Goal: Task Accomplishment & Management: Use online tool/utility

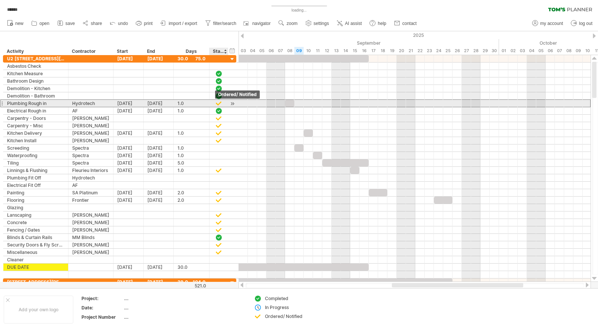
click at [220, 103] on div at bounding box center [218, 103] width 7 height 6
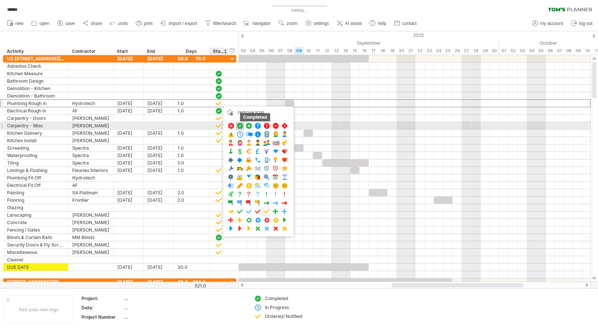
click at [239, 124] on span at bounding box center [239, 125] width 7 height 7
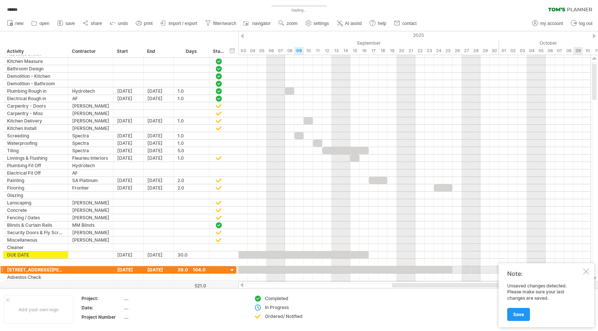
click at [586, 270] on div at bounding box center [586, 271] width 6 height 6
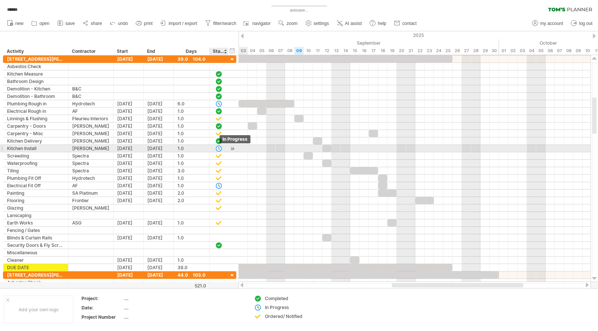
click at [219, 149] on div at bounding box center [218, 148] width 7 height 6
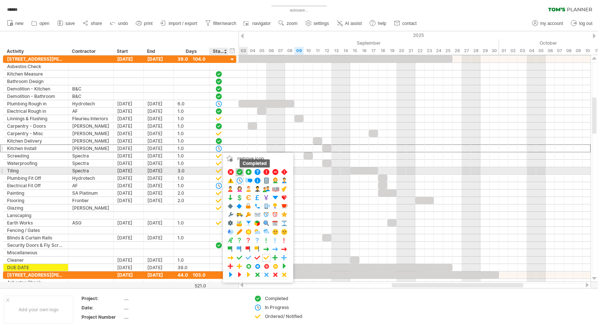
click at [239, 171] on span at bounding box center [239, 172] width 7 height 7
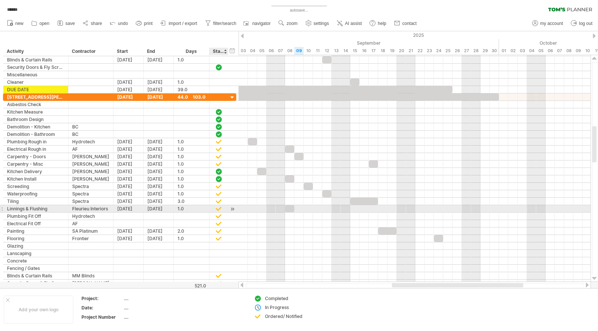
click at [217, 208] on div at bounding box center [218, 208] width 7 height 6
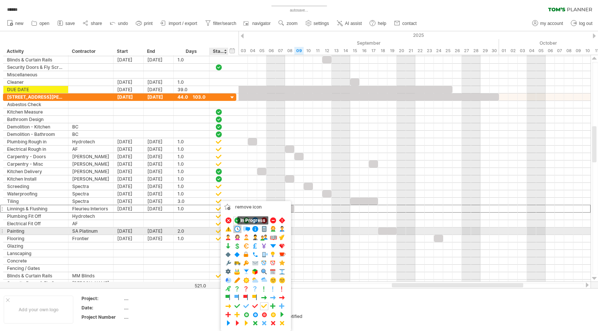
click at [238, 229] on span at bounding box center [237, 229] width 7 height 7
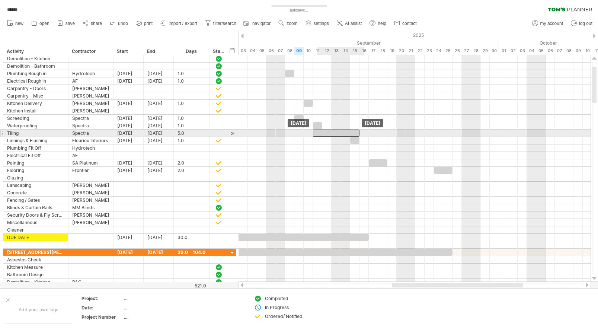
drag, startPoint x: 325, startPoint y: 134, endPoint x: 318, endPoint y: 134, distance: 7.4
click at [318, 134] on div at bounding box center [336, 133] width 47 height 7
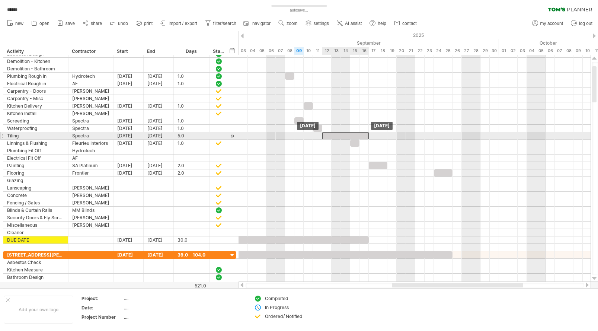
drag, startPoint x: 318, startPoint y: 135, endPoint x: 326, endPoint y: 135, distance: 7.8
click at [326, 135] on div at bounding box center [345, 135] width 47 height 7
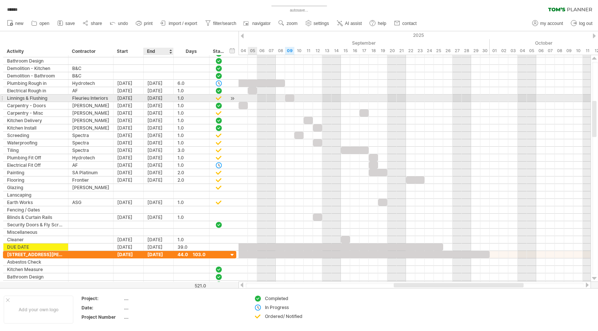
click at [153, 97] on div "[DATE]" at bounding box center [159, 98] width 30 height 7
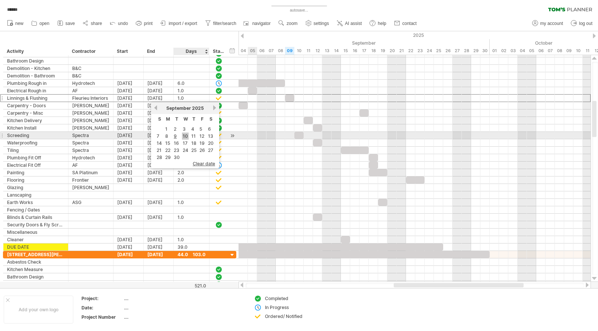
click at [184, 136] on link "10" at bounding box center [185, 136] width 7 height 7
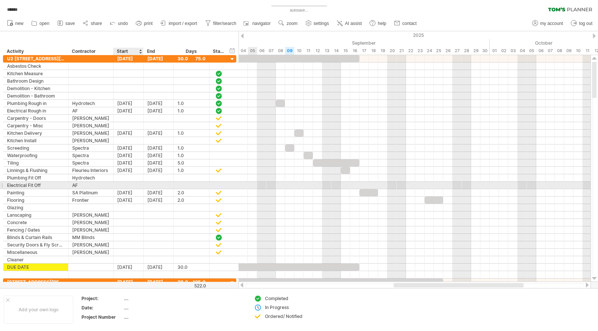
click at [120, 185] on div at bounding box center [129, 185] width 30 height 7
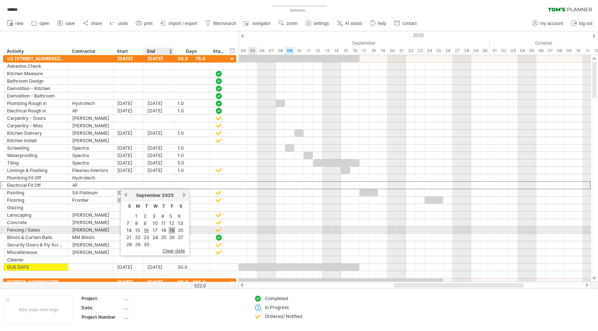
click at [171, 231] on link "19" at bounding box center [172, 230] width 7 height 7
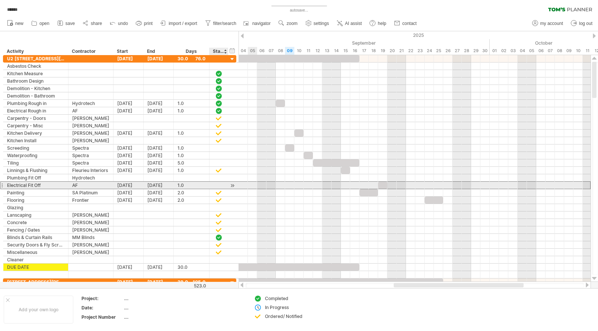
click at [217, 185] on div at bounding box center [218, 185] width 7 height 6
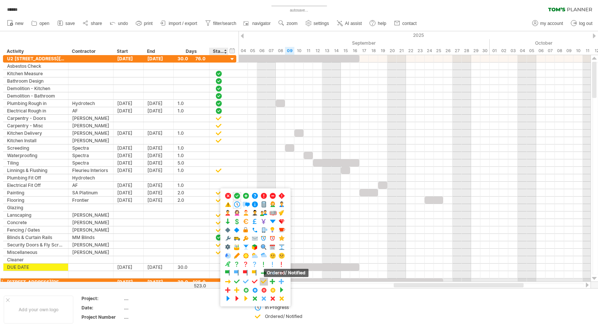
click at [265, 281] on span at bounding box center [263, 281] width 7 height 7
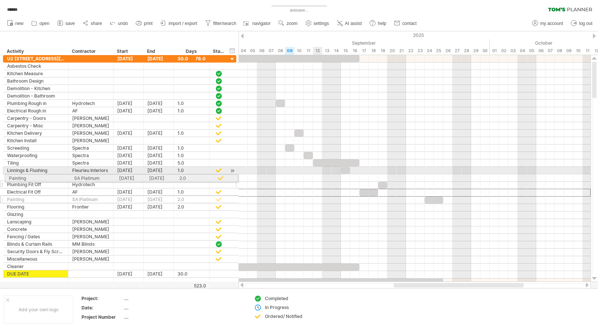
drag, startPoint x: 5, startPoint y: 192, endPoint x: 4, endPoint y: 177, distance: 15.6
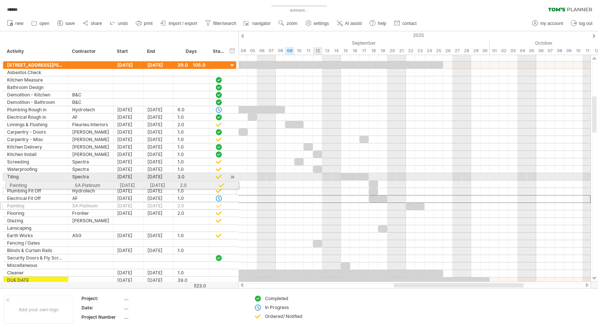
drag, startPoint x: 4, startPoint y: 200, endPoint x: 5, endPoint y: 184, distance: 15.7
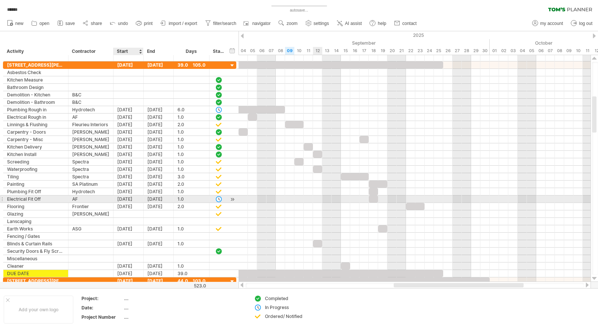
click at [131, 200] on div "[DATE]" at bounding box center [129, 198] width 30 height 7
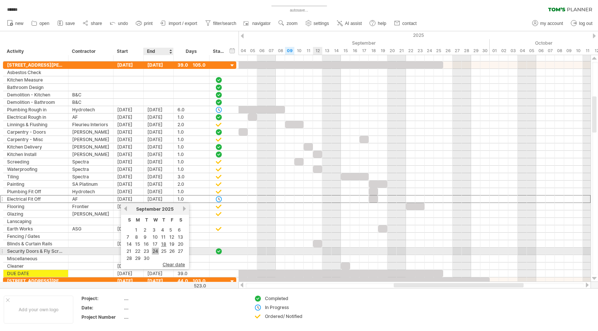
click at [153, 252] on link "24" at bounding box center [155, 251] width 7 height 7
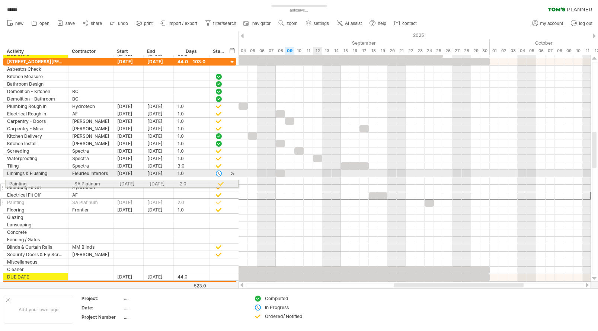
drag, startPoint x: 2, startPoint y: 196, endPoint x: 3, endPoint y: 182, distance: 13.4
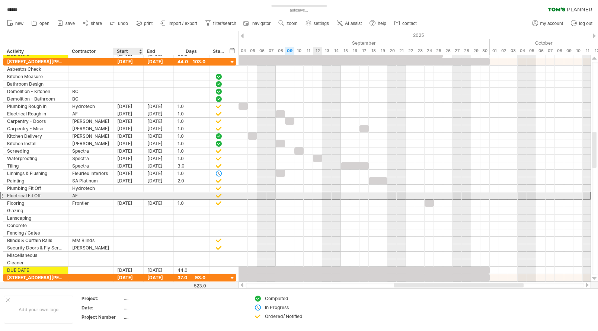
click at [125, 195] on div at bounding box center [129, 195] width 30 height 7
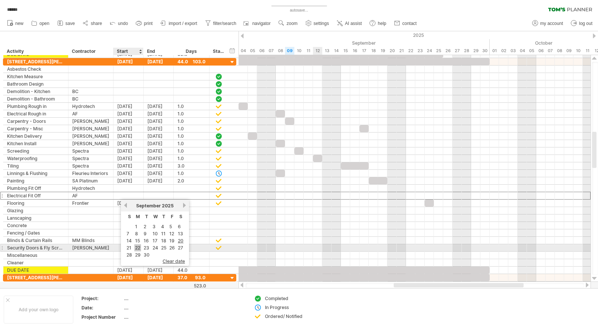
click at [140, 246] on link "22" at bounding box center [137, 247] width 7 height 7
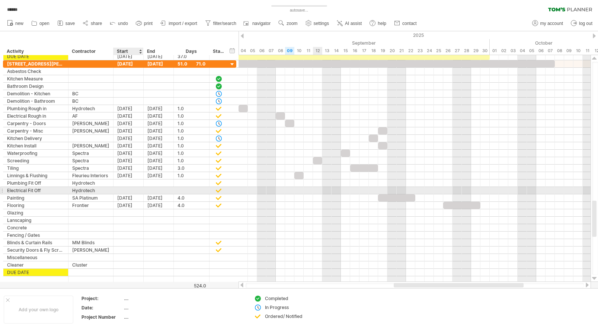
click at [125, 191] on div at bounding box center [129, 190] width 30 height 7
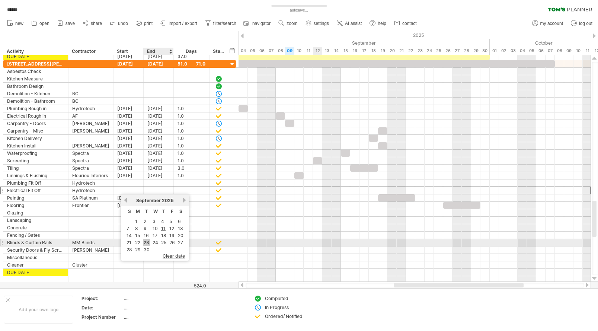
click at [146, 240] on link "23" at bounding box center [146, 242] width 7 height 7
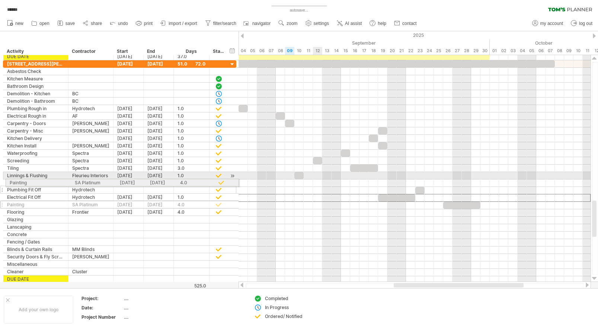
drag, startPoint x: 3, startPoint y: 197, endPoint x: 3, endPoint y: 181, distance: 16.0
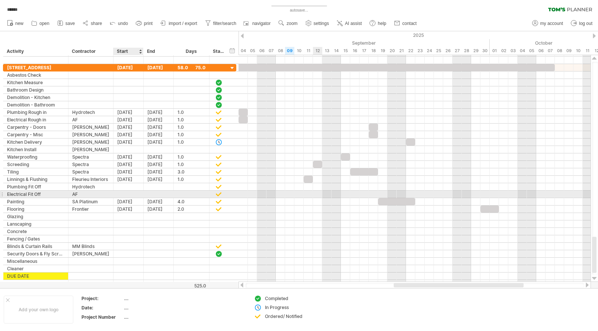
click at [122, 194] on div at bounding box center [129, 194] width 30 height 7
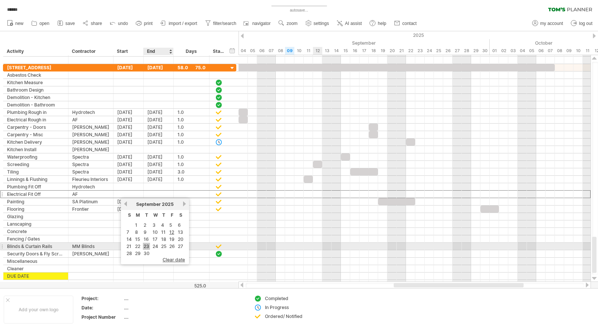
click at [146, 246] on link "23" at bounding box center [146, 246] width 7 height 7
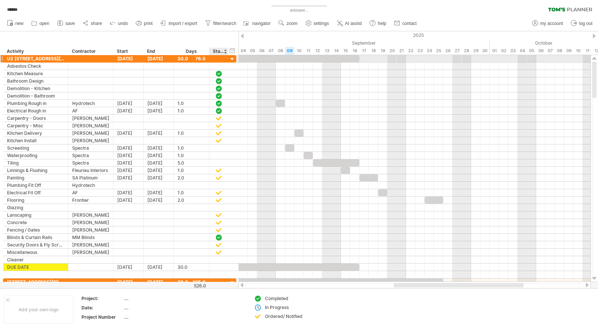
click at [234, 59] on div at bounding box center [232, 59] width 7 height 7
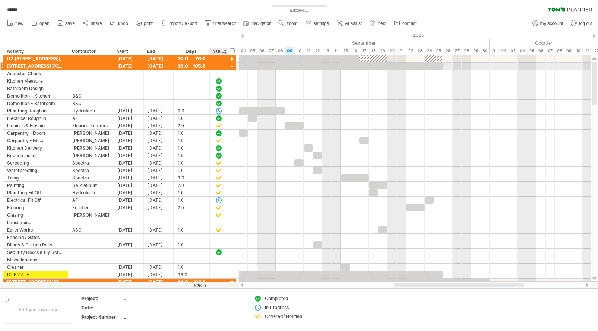
click at [233, 65] on div at bounding box center [232, 66] width 7 height 7
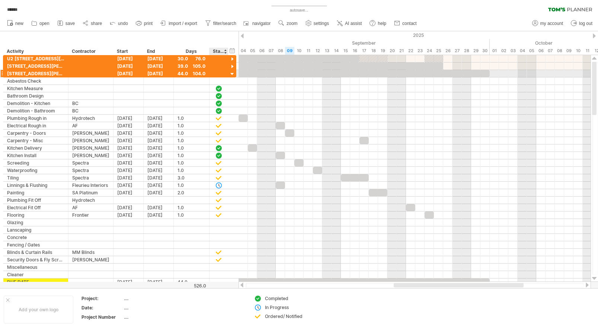
click at [232, 75] on div at bounding box center [232, 74] width 7 height 7
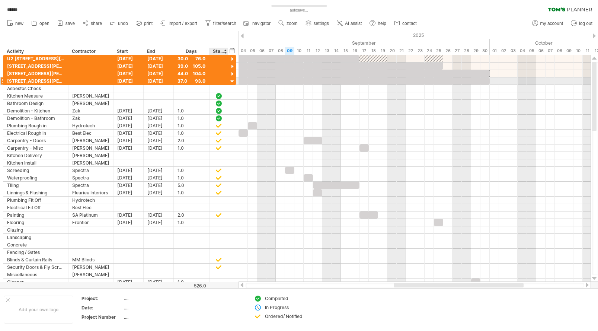
click at [233, 83] on div at bounding box center [232, 81] width 7 height 7
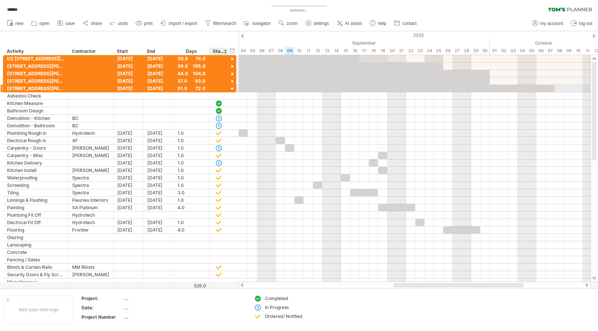
click at [233, 90] on div at bounding box center [232, 89] width 7 height 7
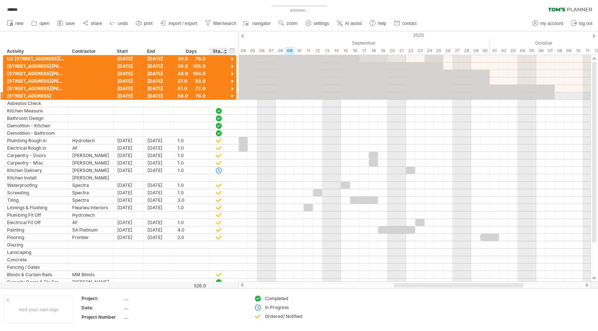
click at [233, 96] on div at bounding box center [232, 96] width 7 height 7
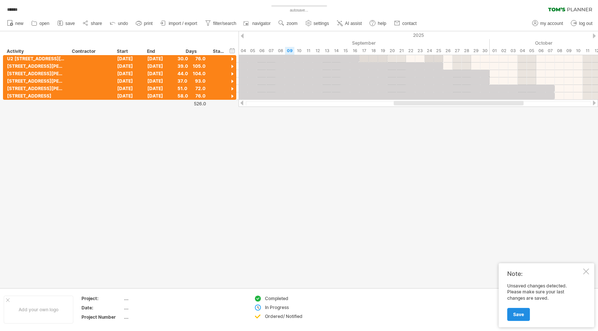
click at [523, 314] on span "Save" at bounding box center [518, 315] width 11 height 6
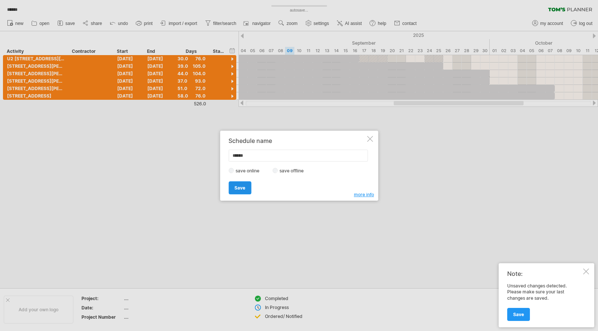
click at [238, 188] on span "Save" at bounding box center [240, 188] width 11 height 6
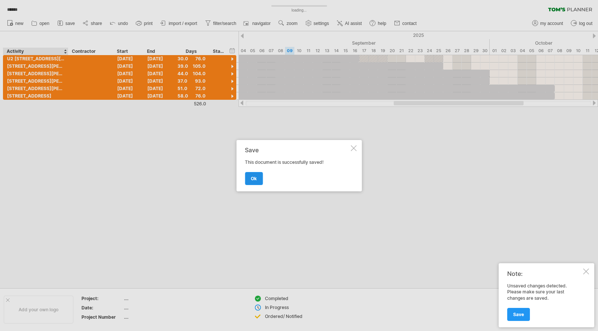
click at [259, 179] on link "ok" at bounding box center [254, 178] width 18 height 13
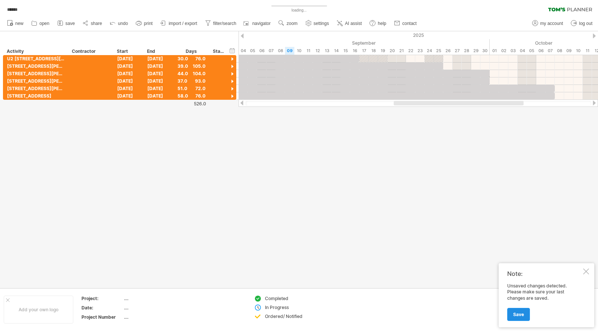
click at [524, 319] on link "Save" at bounding box center [518, 314] width 23 height 13
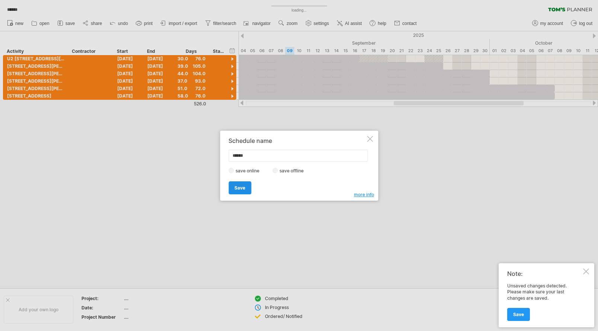
click at [238, 188] on span "Save" at bounding box center [240, 188] width 11 height 6
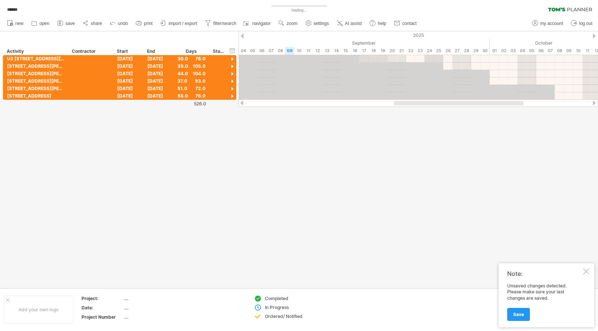
click at [587, 272] on div at bounding box center [586, 271] width 6 height 6
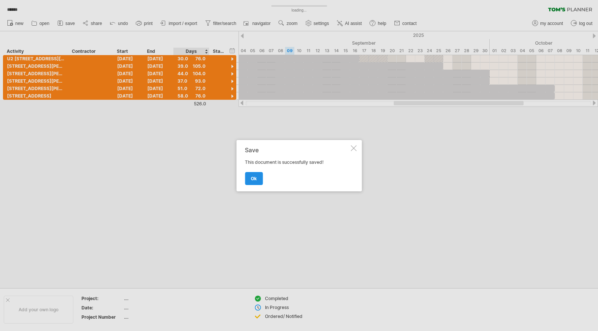
click at [258, 181] on link "ok" at bounding box center [254, 178] width 18 height 13
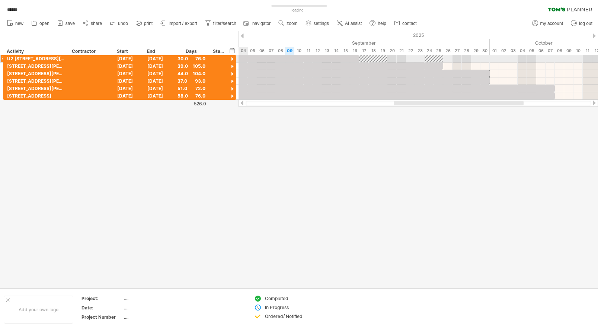
click at [232, 58] on div at bounding box center [232, 59] width 7 height 7
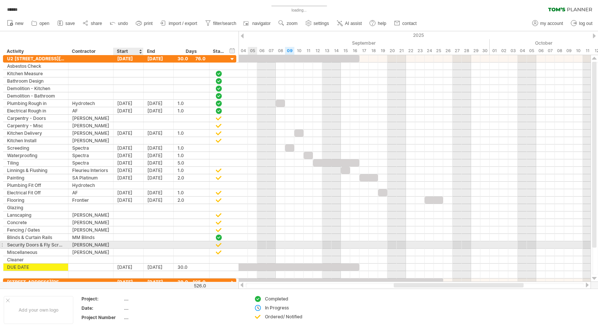
click at [124, 244] on div at bounding box center [129, 244] width 30 height 7
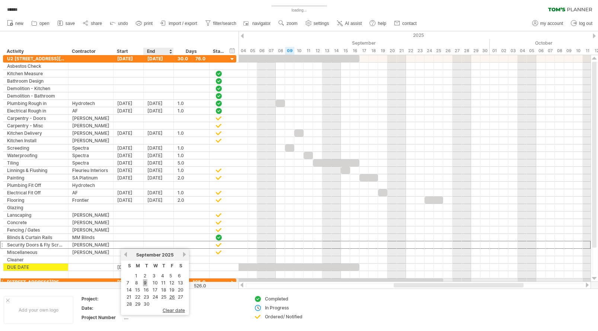
click at [145, 281] on link "9" at bounding box center [145, 282] width 4 height 7
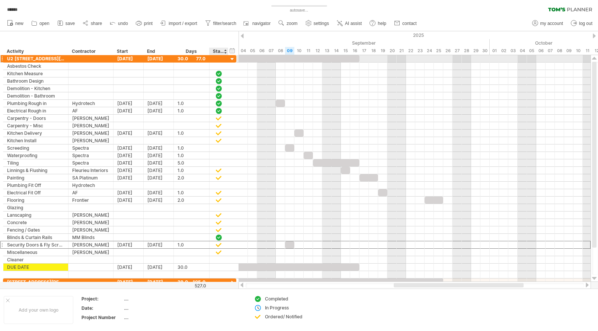
click at [234, 58] on div at bounding box center [232, 59] width 7 height 7
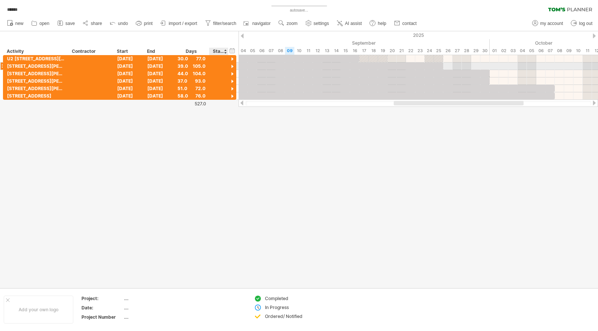
click at [233, 67] on div at bounding box center [232, 66] width 7 height 7
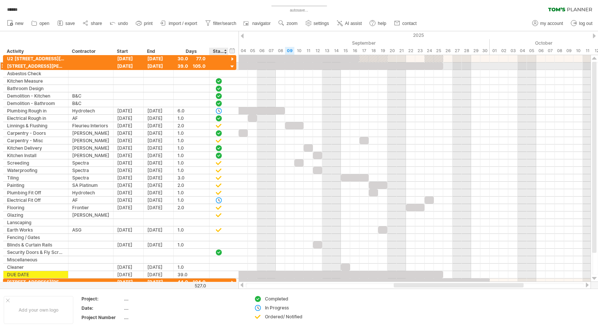
click at [233, 66] on div at bounding box center [232, 66] width 7 height 7
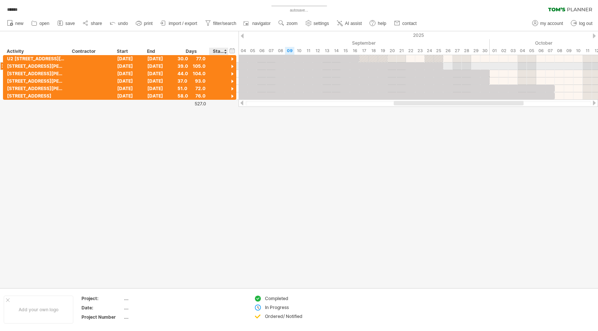
click at [233, 66] on div at bounding box center [232, 66] width 7 height 7
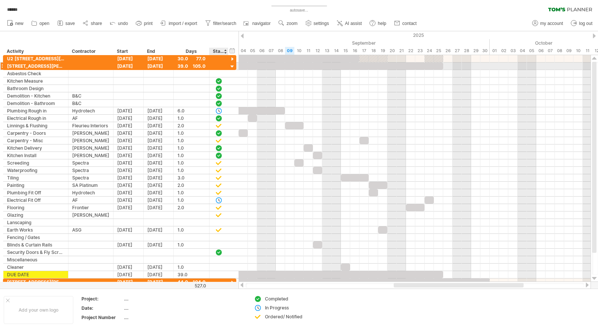
click at [233, 67] on div at bounding box center [232, 66] width 7 height 7
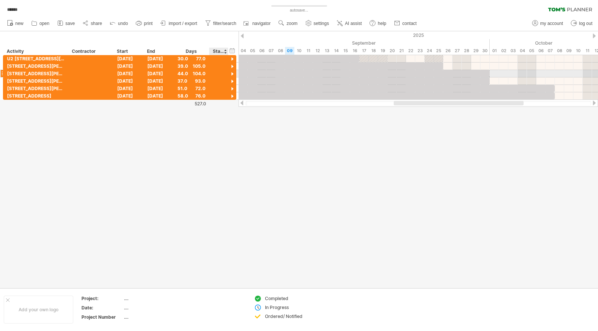
click at [233, 74] on div at bounding box center [232, 74] width 7 height 7
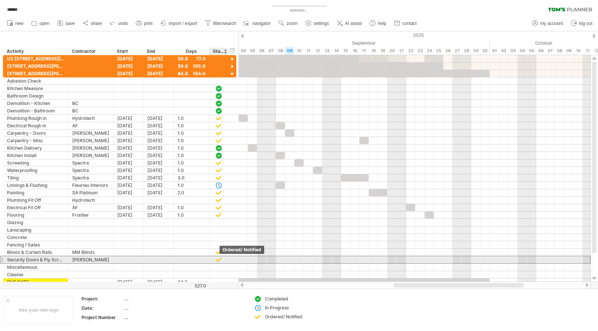
click at [219, 259] on div at bounding box center [218, 259] width 7 height 6
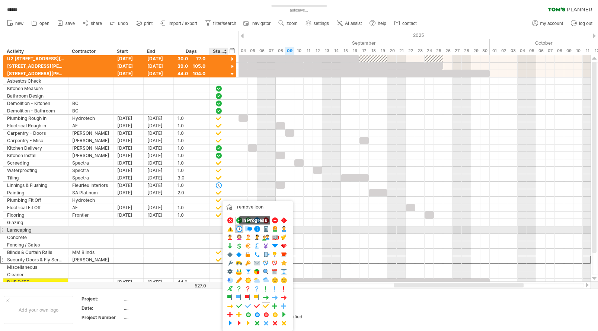
click at [239, 228] on span at bounding box center [239, 229] width 7 height 7
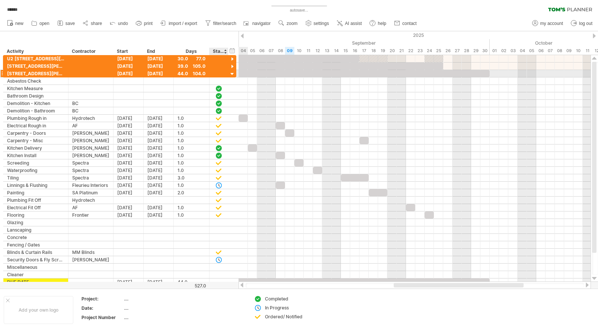
click at [232, 73] on div at bounding box center [232, 74] width 7 height 7
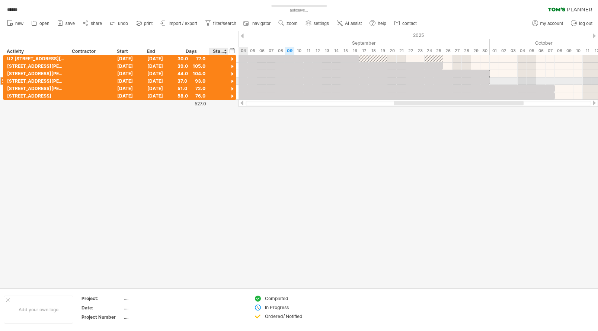
click at [232, 81] on div at bounding box center [232, 81] width 7 height 7
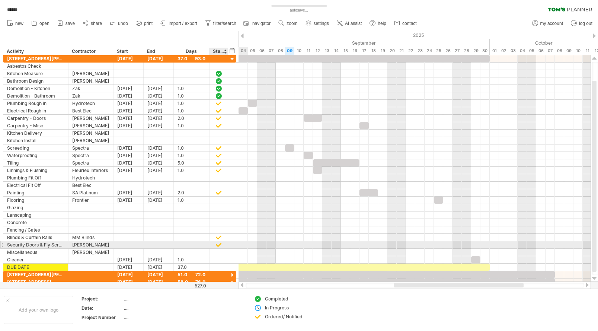
click at [219, 245] on div at bounding box center [218, 245] width 7 height 6
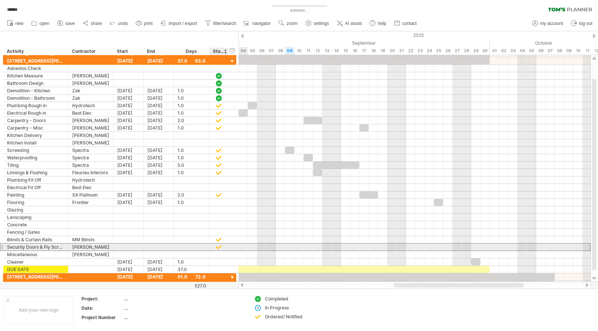
click at [219, 244] on div at bounding box center [218, 247] width 7 height 6
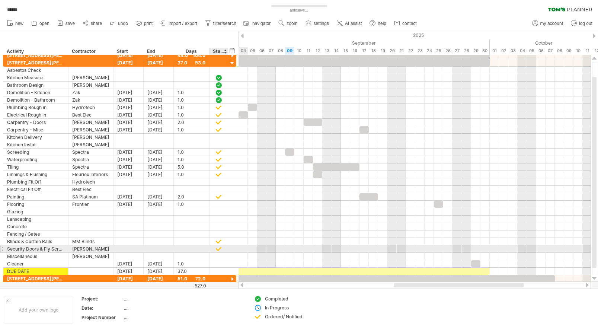
click at [220, 249] on div at bounding box center [218, 249] width 7 height 6
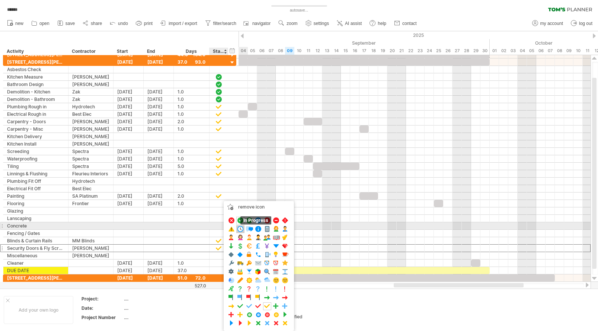
click at [241, 229] on span at bounding box center [240, 229] width 7 height 7
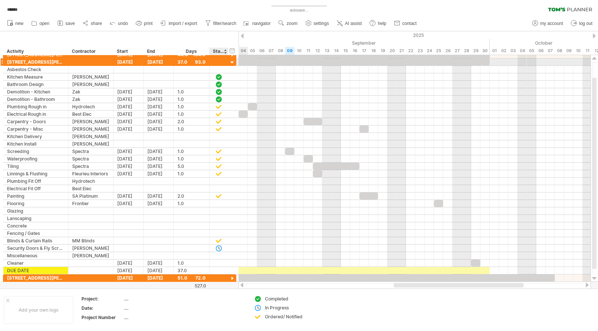
click at [233, 63] on div at bounding box center [232, 62] width 7 height 7
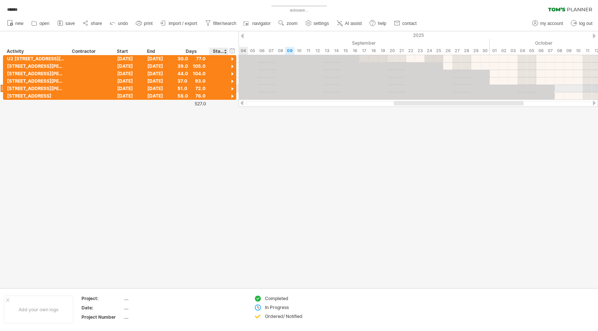
click at [232, 88] on div at bounding box center [232, 89] width 7 height 7
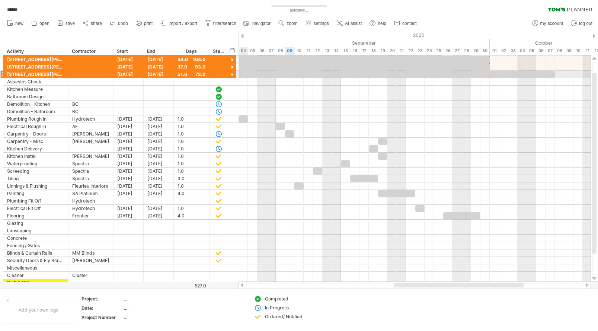
click at [231, 74] on div at bounding box center [232, 74] width 7 height 7
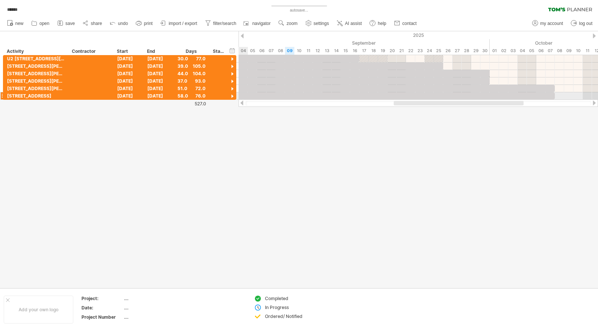
click at [232, 96] on div at bounding box center [232, 96] width 7 height 7
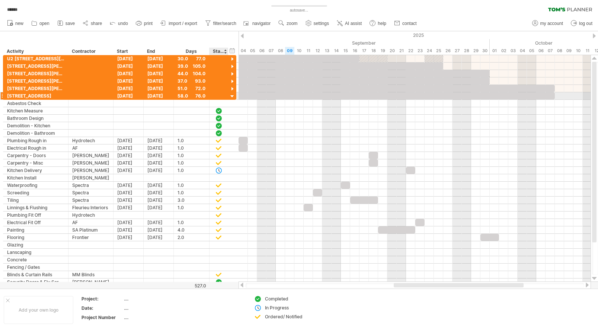
click at [232, 96] on div at bounding box center [232, 96] width 7 height 7
